Goal: Find contact information: Find contact information

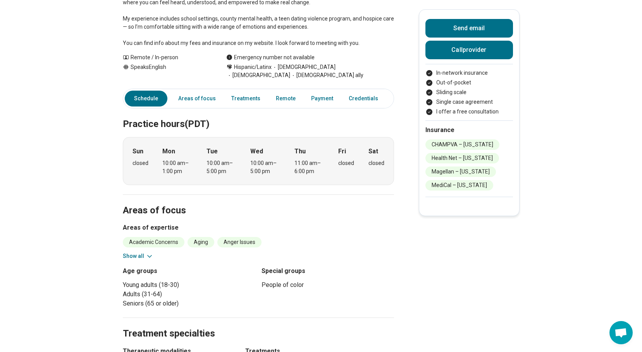
scroll to position [155, 0]
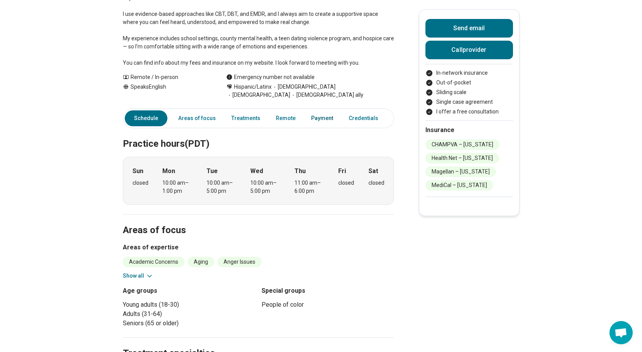
click at [322, 120] on link "Payment" at bounding box center [321, 118] width 31 height 16
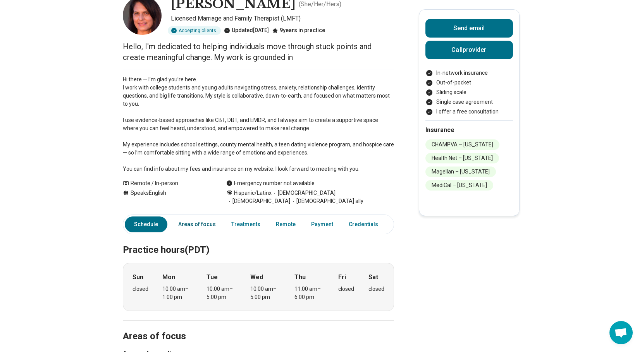
scroll to position [0, 0]
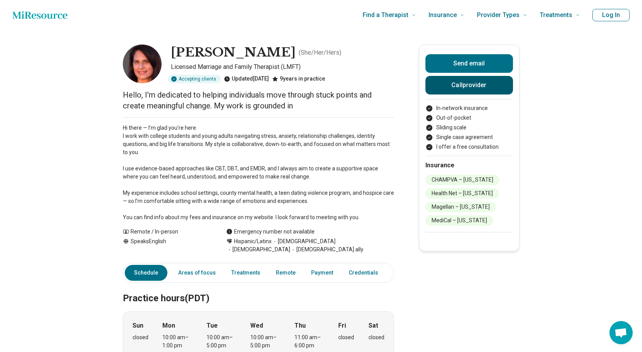
click at [484, 83] on button "Call provider" at bounding box center [469, 85] width 88 height 19
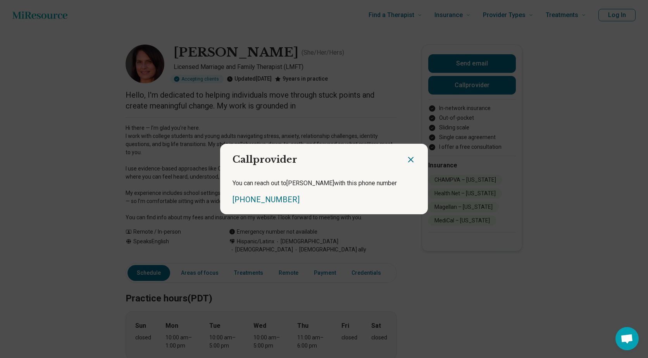
drag, startPoint x: 405, startPoint y: 158, endPoint x: 437, endPoint y: 120, distance: 49.5
click at [407, 156] on icon "Close dialog" at bounding box center [410, 159] width 9 height 9
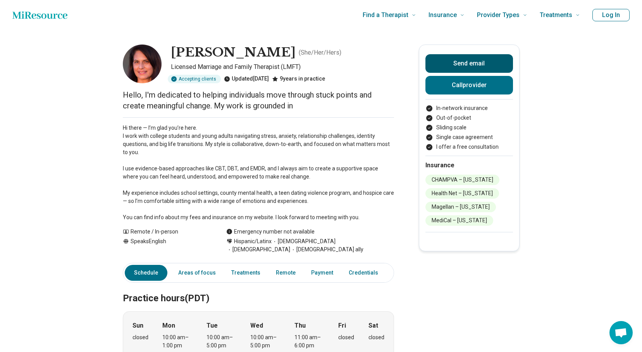
click at [457, 63] on button "Send email" at bounding box center [469, 63] width 88 height 19
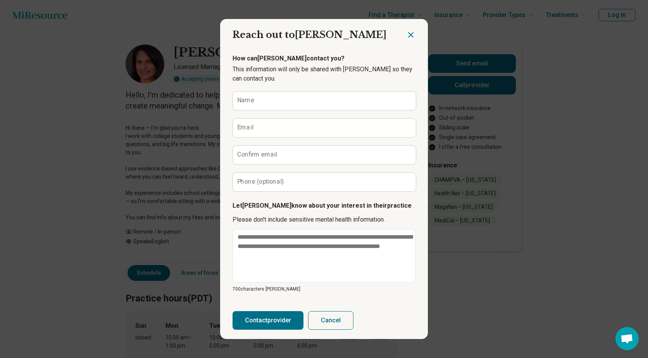
click at [408, 33] on icon "Close dialog" at bounding box center [410, 34] width 9 height 9
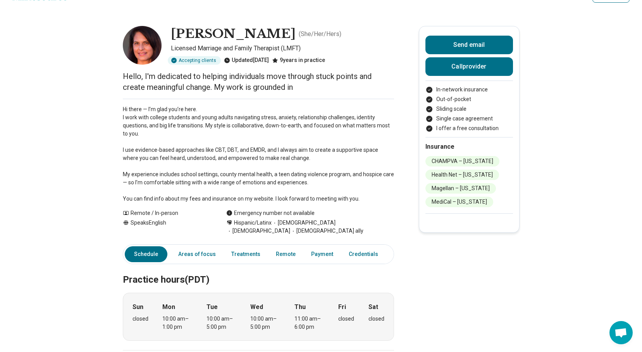
scroll to position [0, 0]
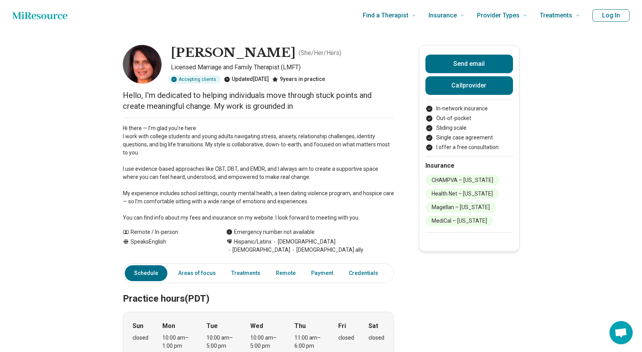
drag, startPoint x: 228, startPoint y: 50, endPoint x: 276, endPoint y: 52, distance: 48.4
click at [276, 52] on h1 "[PERSON_NAME]" at bounding box center [233, 53] width 125 height 16
drag, startPoint x: 276, startPoint y: 52, endPoint x: 265, endPoint y: 53, distance: 11.4
copy h1 "O'Brien"
drag, startPoint x: 223, startPoint y: 51, endPoint x: 173, endPoint y: 52, distance: 50.0
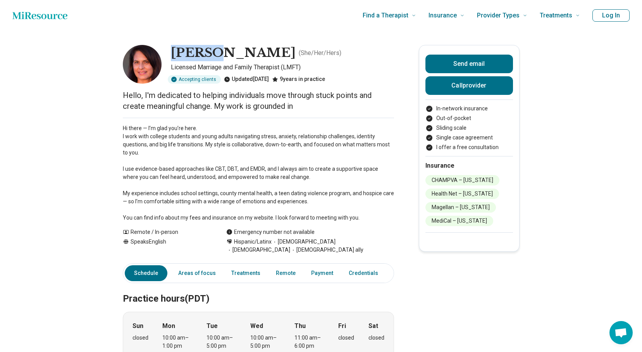
click at [173, 52] on div "[PERSON_NAME] ( She/Her/Hers ) Licensed Marriage and Family Therapist (LMFT) Ac…" at bounding box center [258, 64] width 271 height 39
drag, startPoint x: 173, startPoint y: 52, endPoint x: 180, endPoint y: 52, distance: 7.0
copy h1 "[PERSON_NAME]"
